Goal: Information Seeking & Learning: Check status

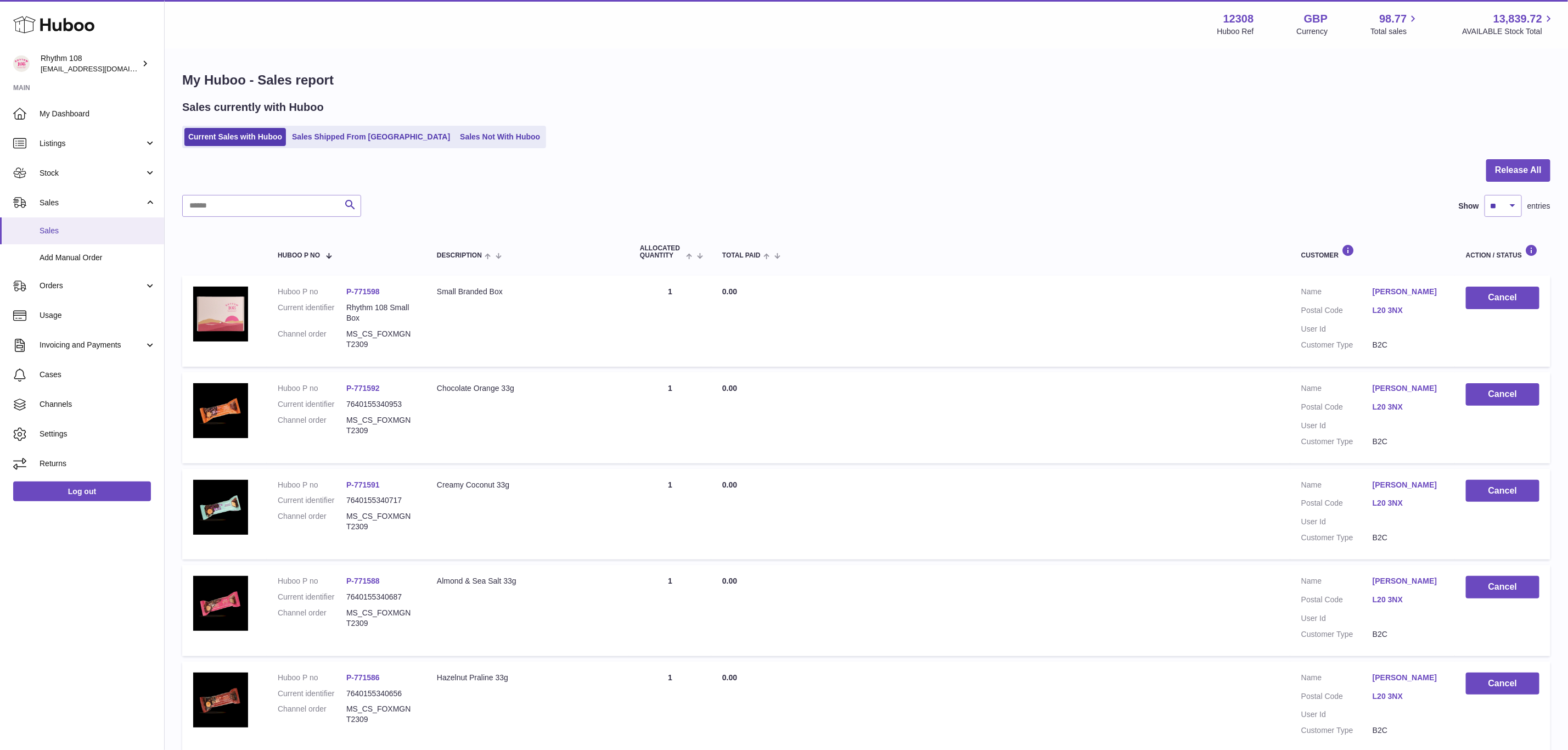
click at [68, 219] on link "Sales" at bounding box center [82, 231] width 164 height 27
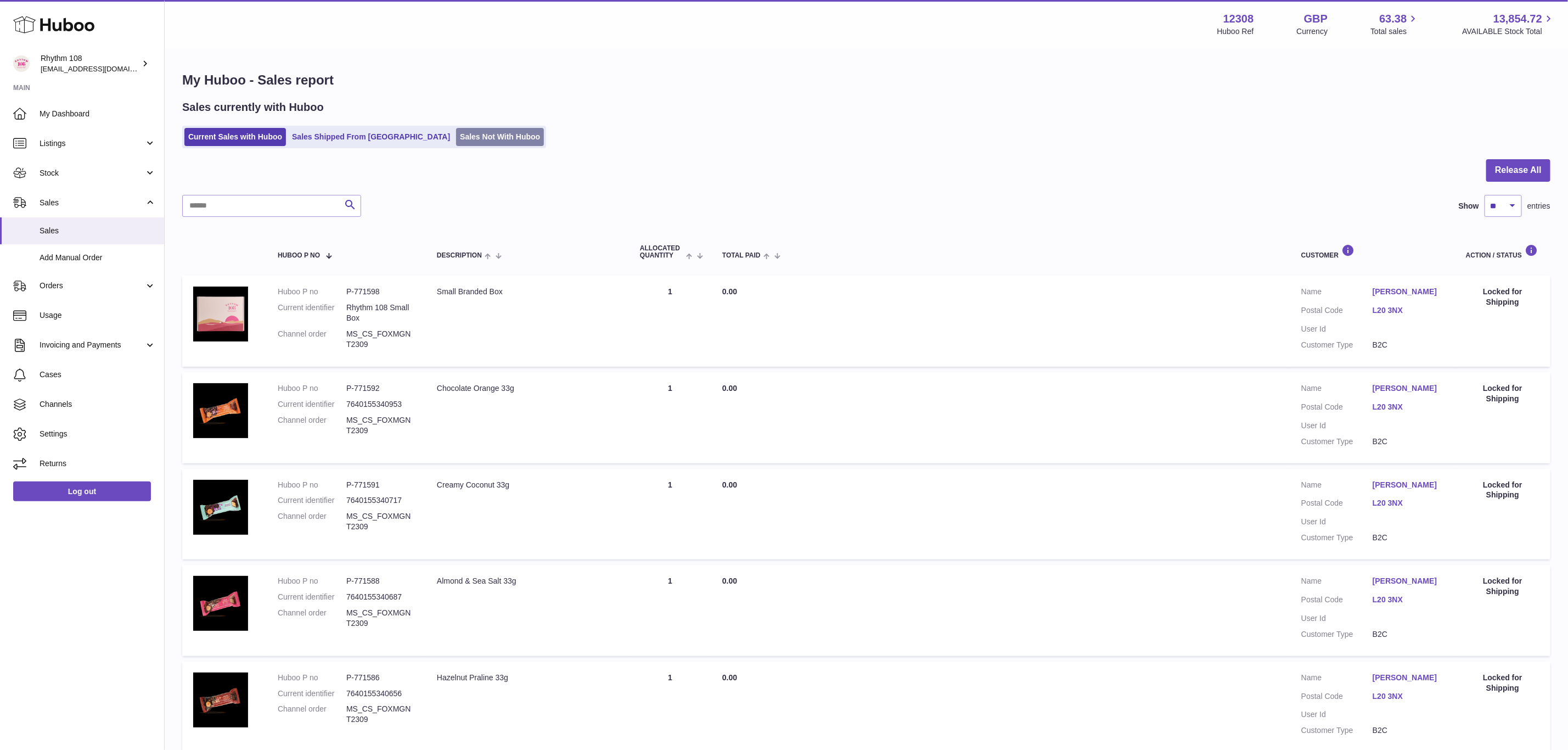
click at [461, 134] on link "Sales Not With Huboo" at bounding box center [500, 137] width 88 height 19
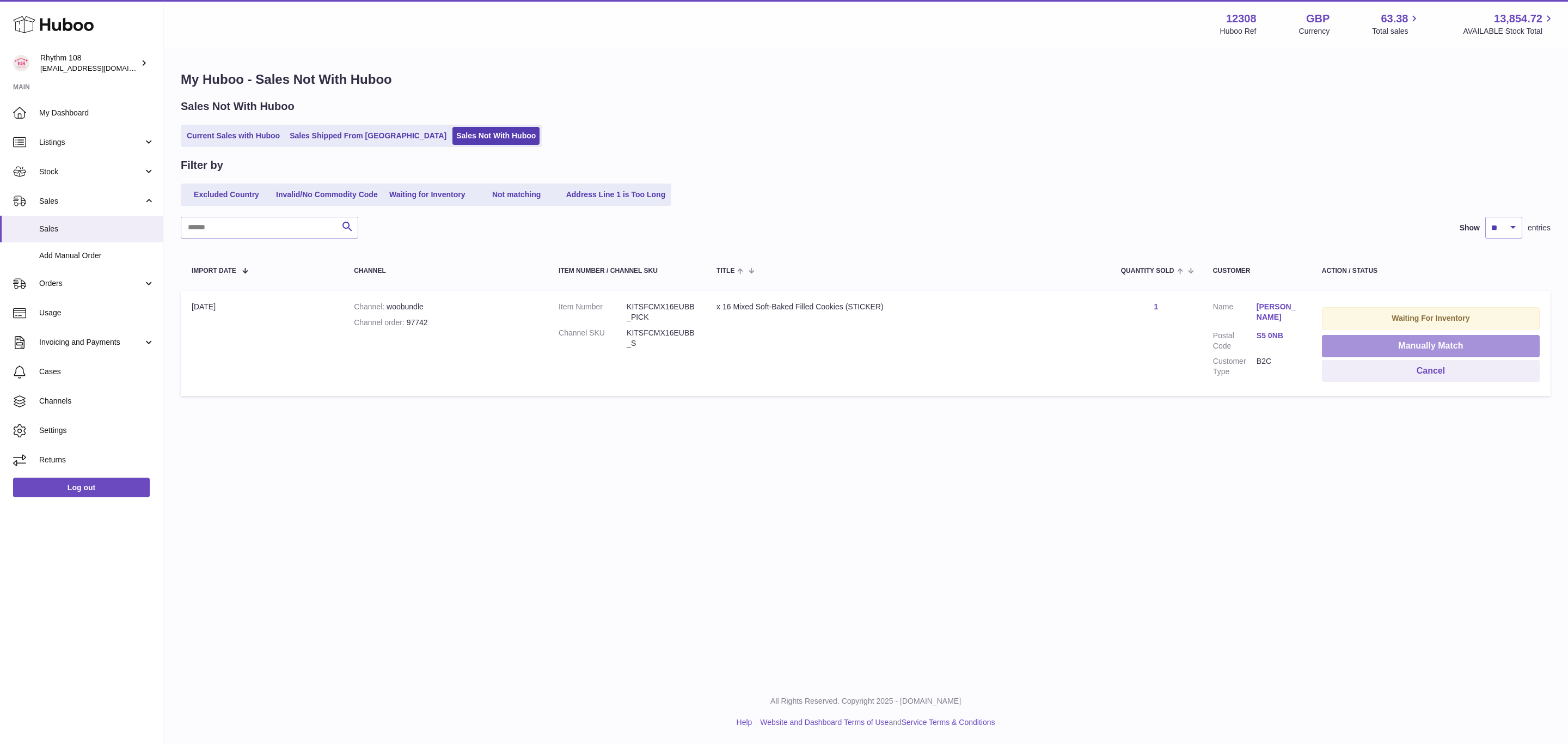
click at [1412, 340] on button "Manually Match" at bounding box center [1431, 345] width 218 height 22
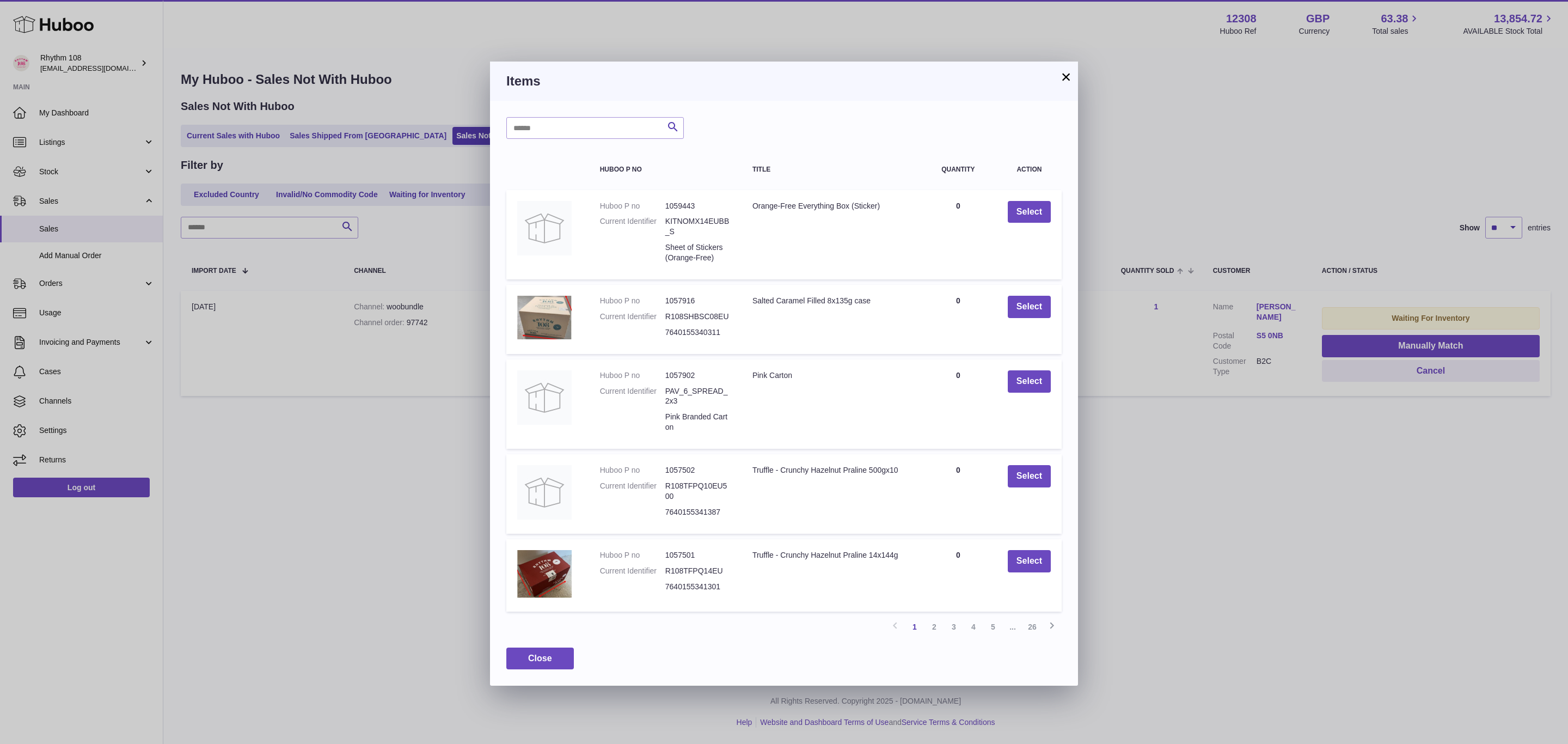
click at [1060, 71] on button "×" at bounding box center [1066, 77] width 14 height 14
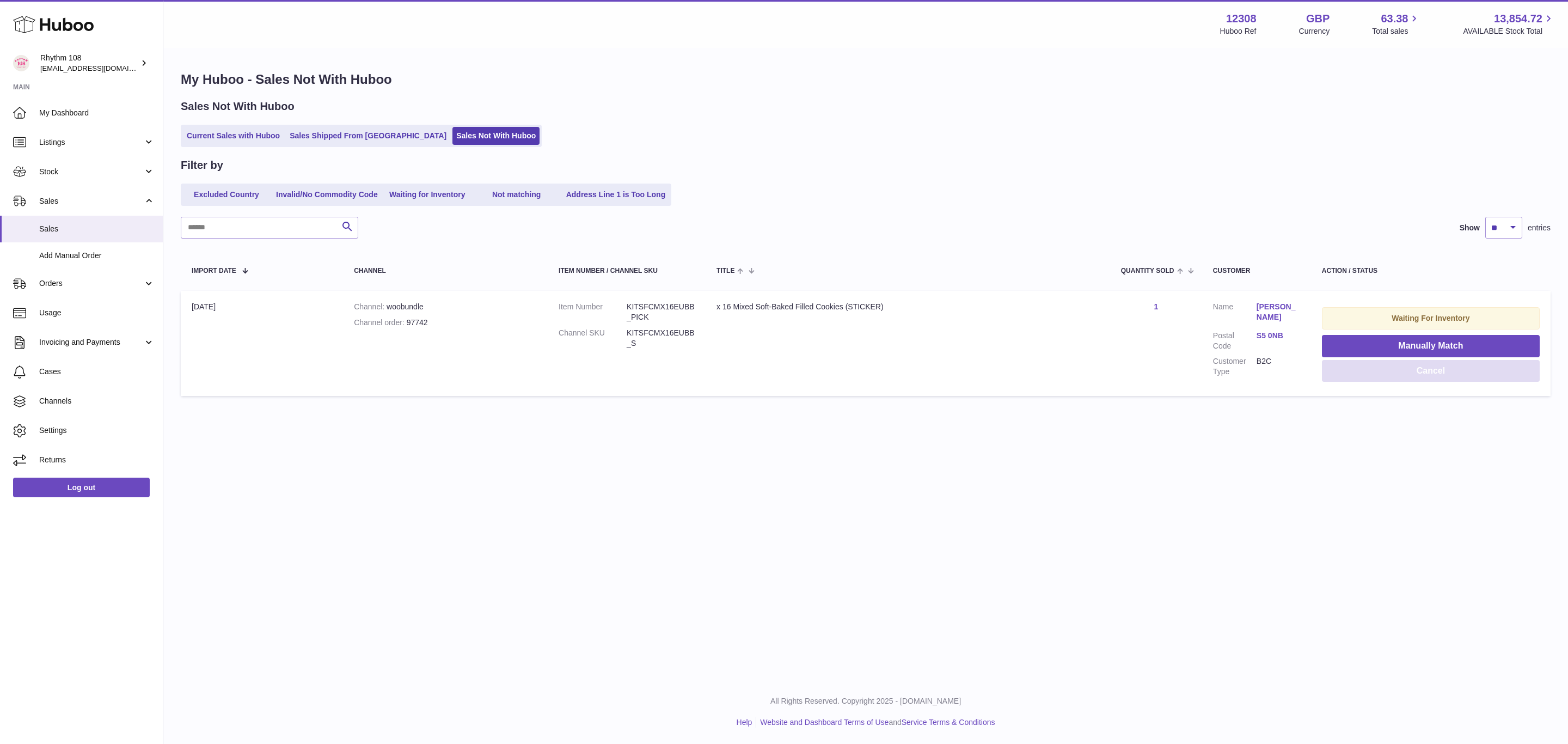
click at [1400, 370] on button "Cancel" at bounding box center [1431, 371] width 218 height 22
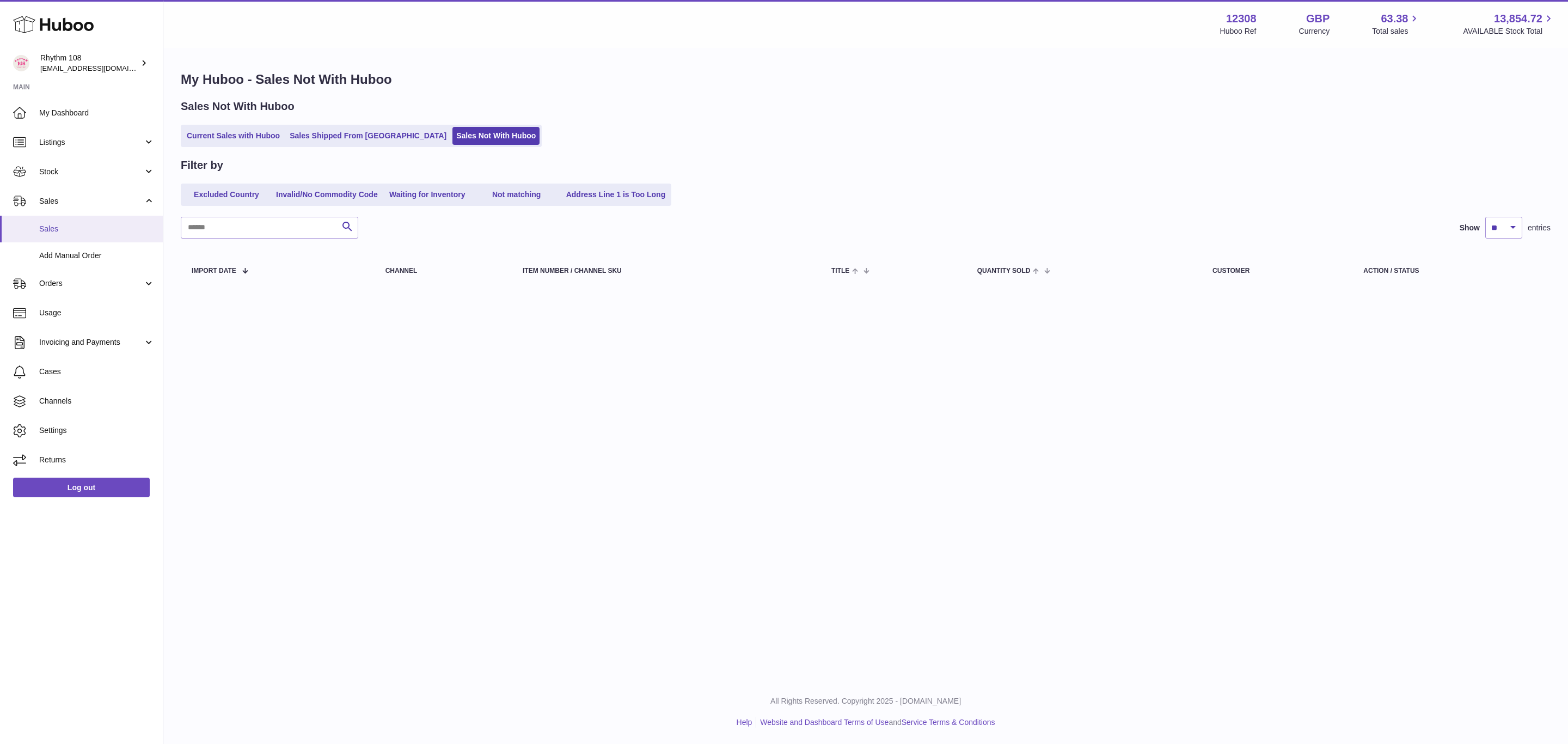
click at [77, 233] on span "Sales" at bounding box center [97, 228] width 115 height 11
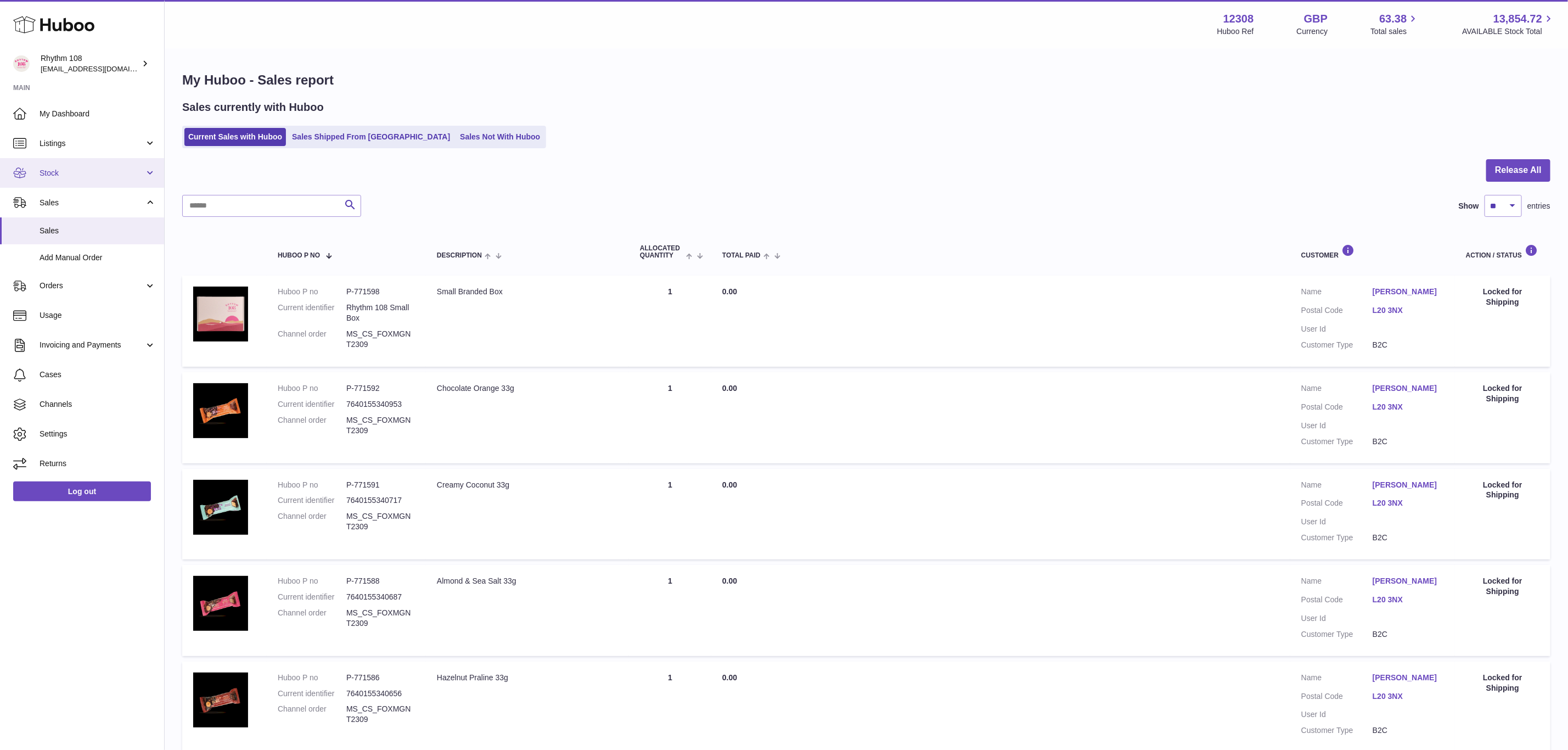
click at [43, 174] on span "Stock" at bounding box center [93, 173] width 105 height 11
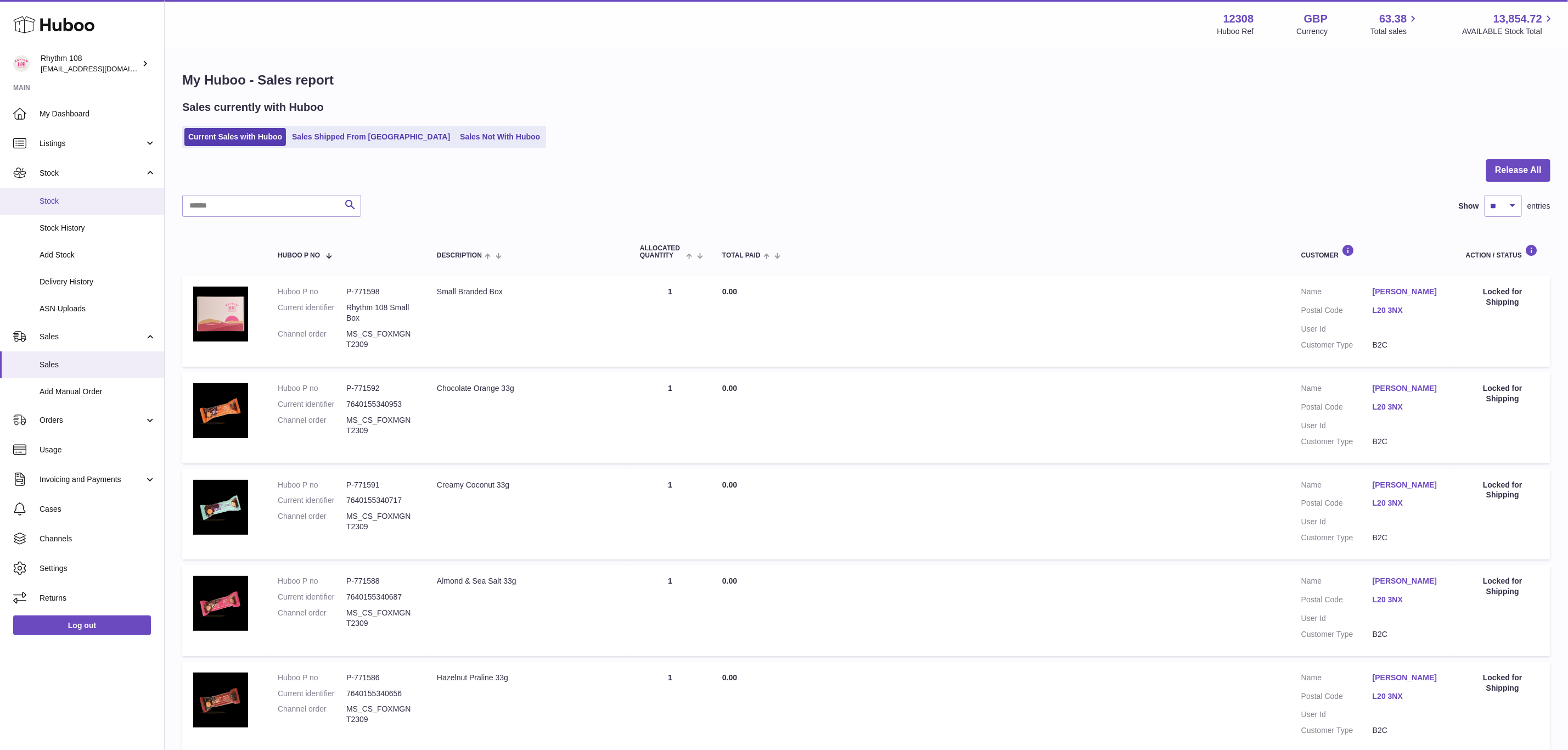
click at [71, 200] on span "Stock" at bounding box center [98, 201] width 116 height 11
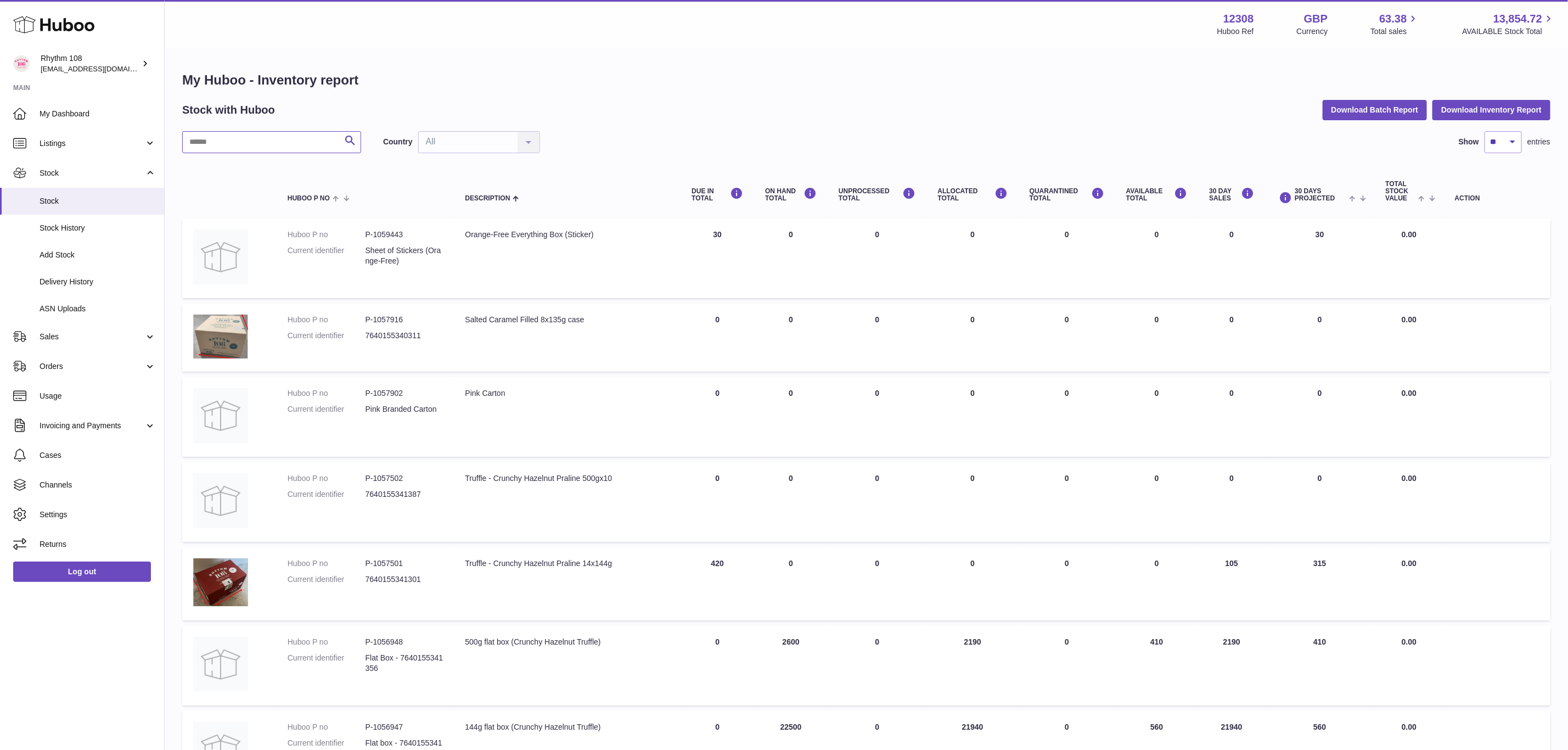
click at [303, 143] on input "text" at bounding box center [271, 142] width 178 height 22
type input "*"
type input "**"
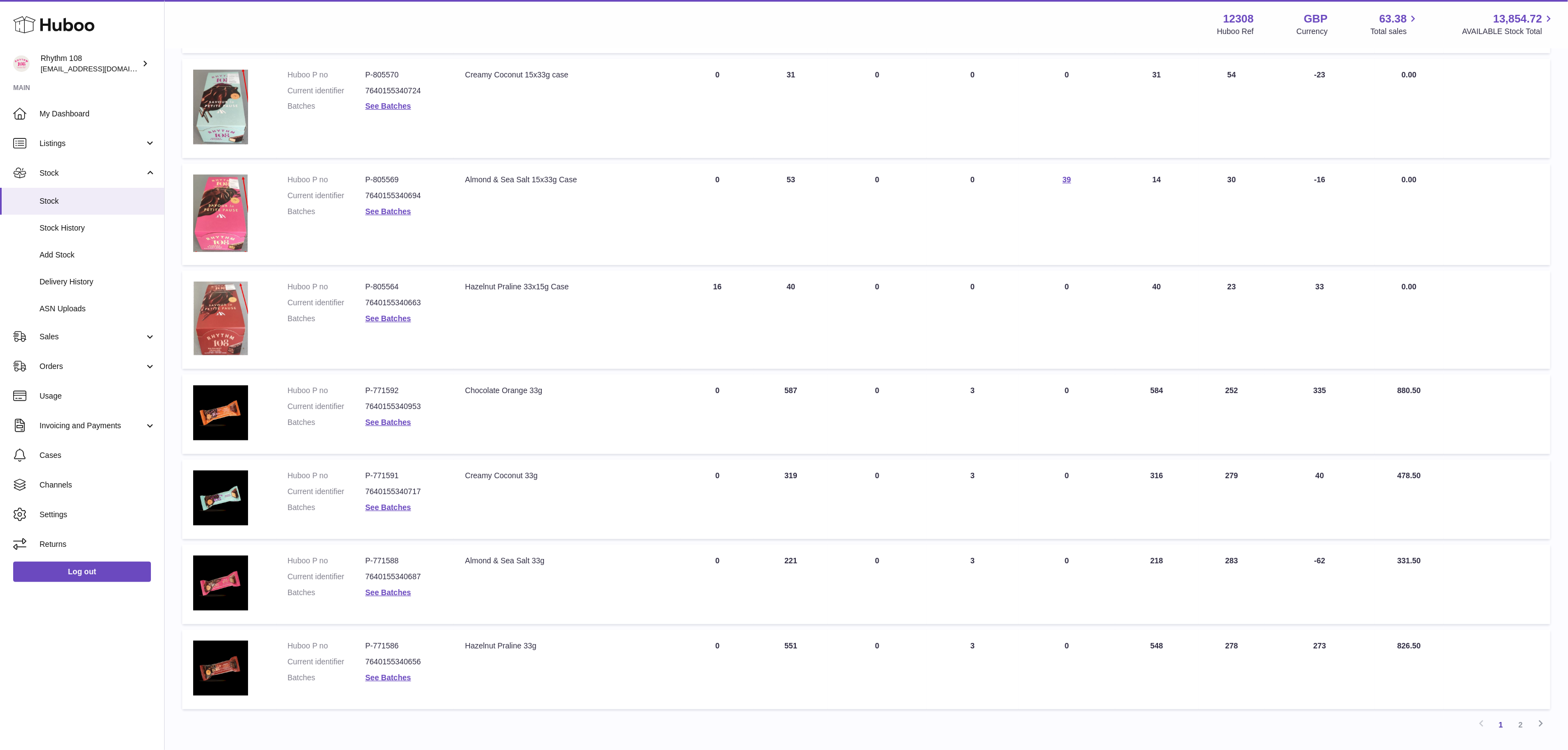
scroll to position [487, 0]
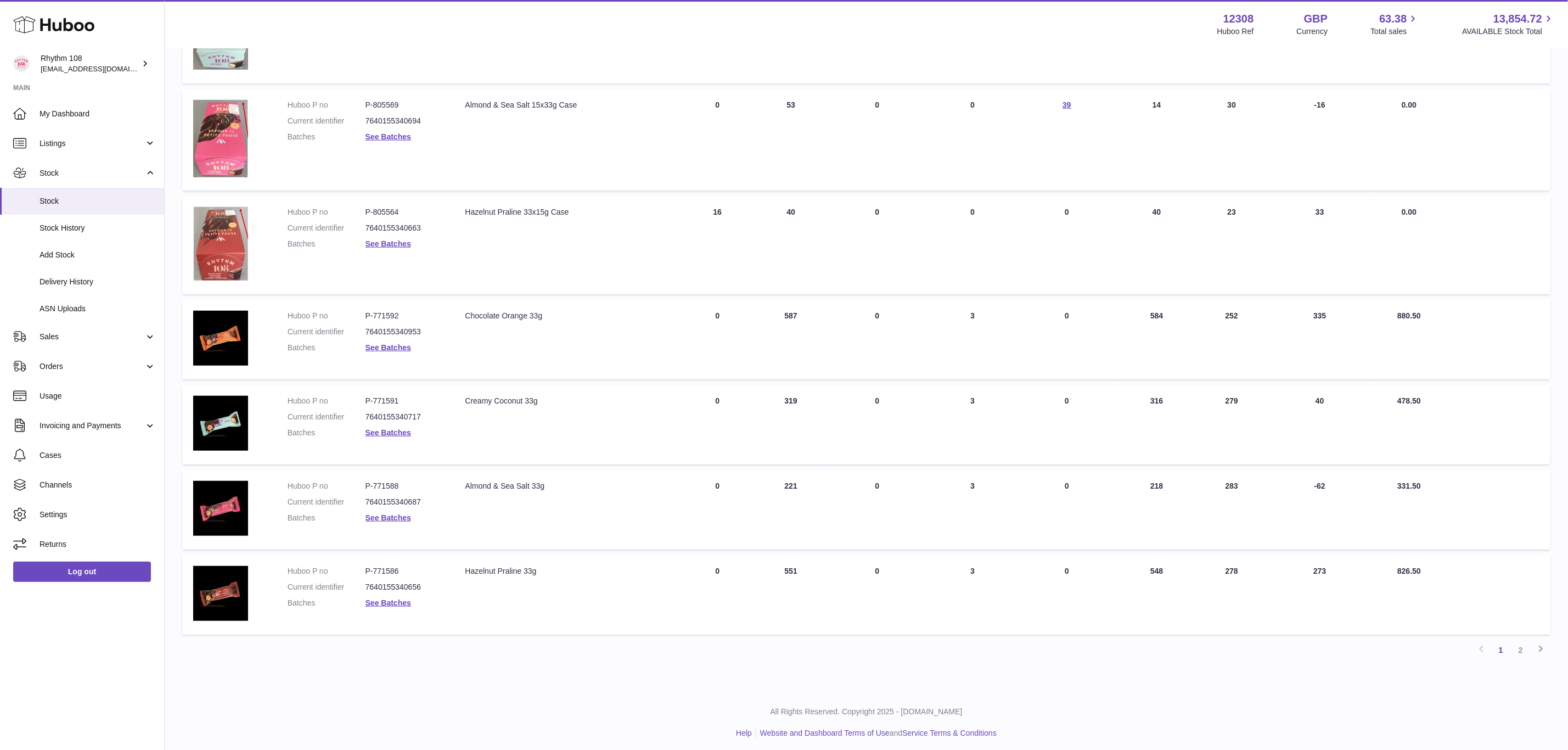
drag, startPoint x: 1148, startPoint y: 565, endPoint x: 1269, endPoint y: 567, distance: 121.0
click at [1269, 567] on tr "Huboo P no P-771586 Current identifier 7640155340656 Batches See Batches Descri…" at bounding box center [866, 595] width 1368 height 80
click at [1245, 667] on div "My Huboo - Inventory report Stock with Huboo Download Batch Report Download Inv…" at bounding box center [866, 127] width 1403 height 1127
click at [503, 662] on div "My Huboo - Inventory report Stock with Huboo Download Batch Report Download Inv…" at bounding box center [866, 127] width 1403 height 1127
